Goal: Book appointment/travel/reservation

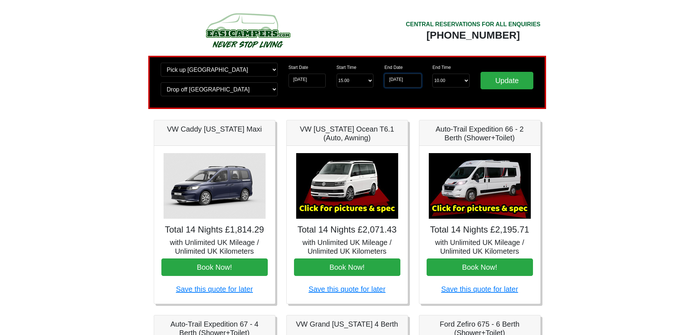
click at [341, 79] on input "[DATE]" at bounding box center [403, 81] width 37 height 14
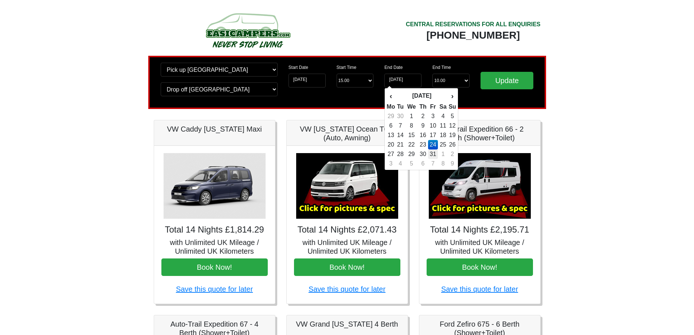
click at [341, 151] on td "31" at bounding box center [433, 153] width 10 height 9
type input "31-07-2026"
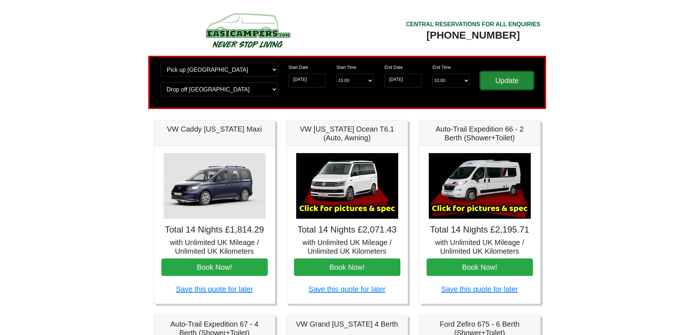
click at [341, 80] on input "Update" at bounding box center [507, 80] width 53 height 17
click at [396, 80] on input "31-07-2026" at bounding box center [403, 81] width 37 height 14
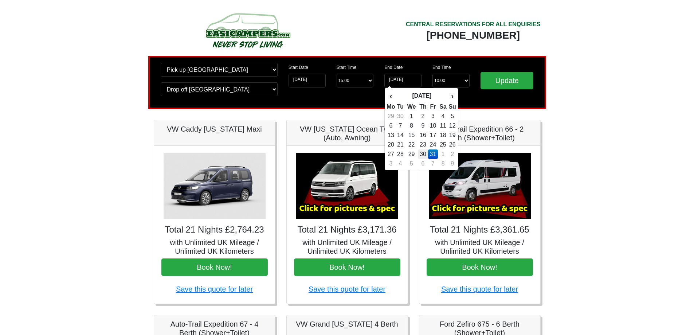
click at [425, 154] on td "30" at bounding box center [423, 153] width 11 height 9
click at [415, 83] on input "30-07-2026" at bounding box center [403, 81] width 37 height 14
click at [434, 141] on td "24" at bounding box center [433, 144] width 10 height 9
type input "[DATE]"
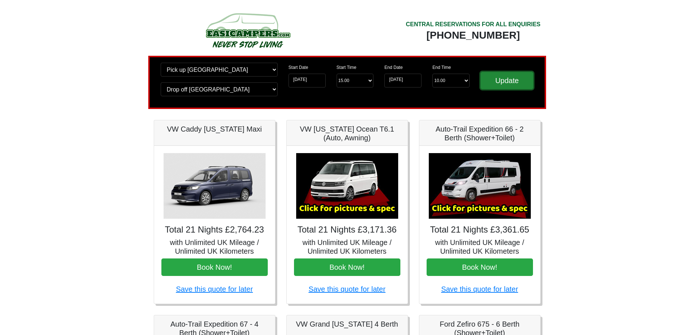
click at [498, 80] on input "Update" at bounding box center [507, 80] width 53 height 17
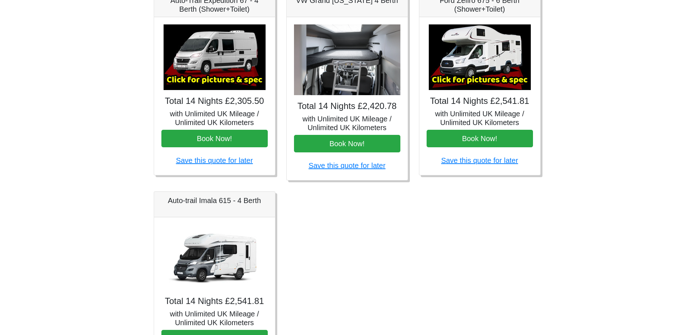
scroll to position [328, 0]
